Goal: Find specific fact: Find contact information

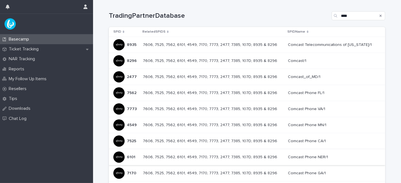
scroll to position [61, 0]
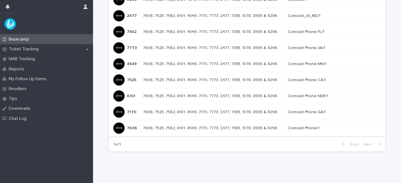
type input "****"
click at [135, 127] on p "7606" at bounding box center [132, 128] width 11 height 6
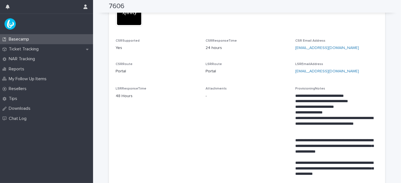
scroll to position [63, 0]
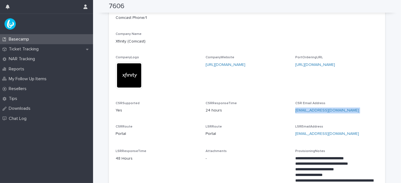
drag, startPoint x: 365, startPoint y: 109, endPoint x: 290, endPoint y: 111, distance: 75.1
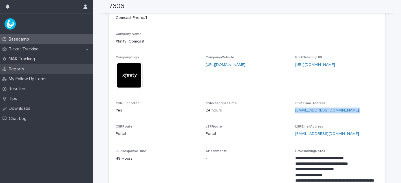
copy p "[EMAIL_ADDRESS][DOMAIN_NAME]"
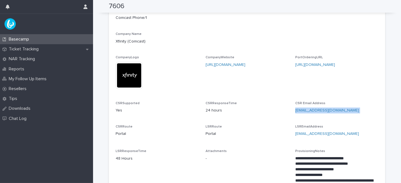
click at [49, 38] on div "Basecamp" at bounding box center [46, 39] width 93 height 10
